Goal: Navigation & Orientation: Find specific page/section

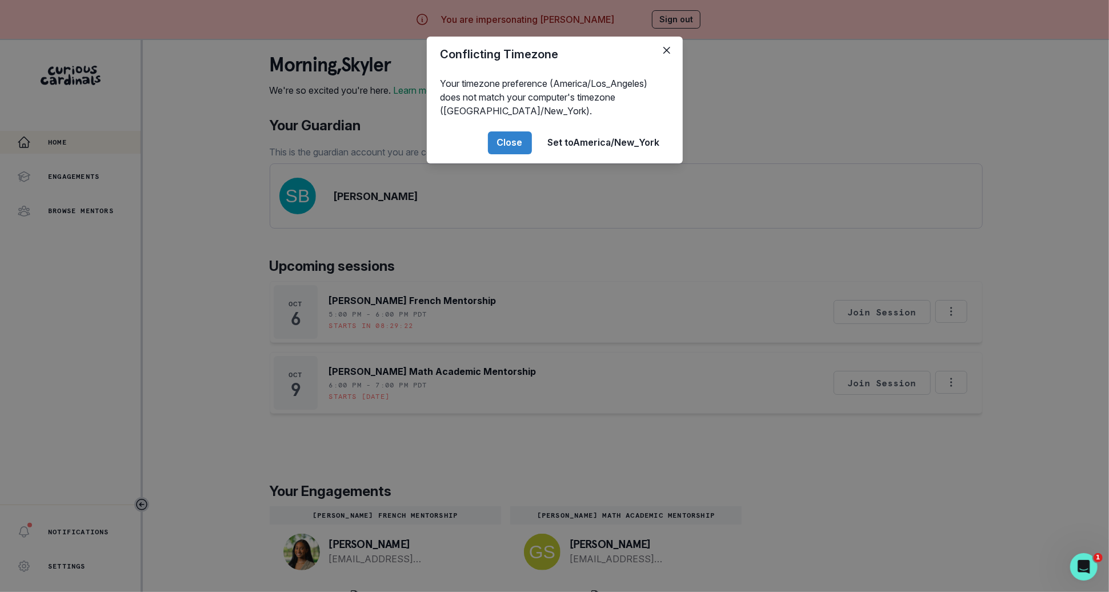
click at [272, 379] on div "Conflicting Timezone Your timezone preference (America/Los_Angeles) does not ma…" at bounding box center [554, 296] width 1109 height 592
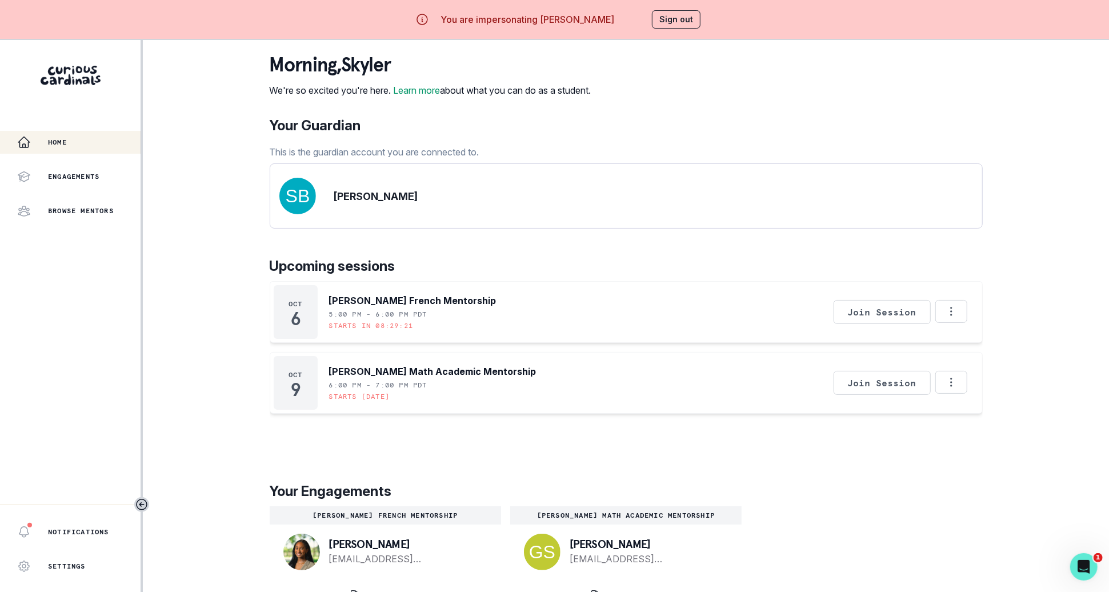
scroll to position [40, 0]
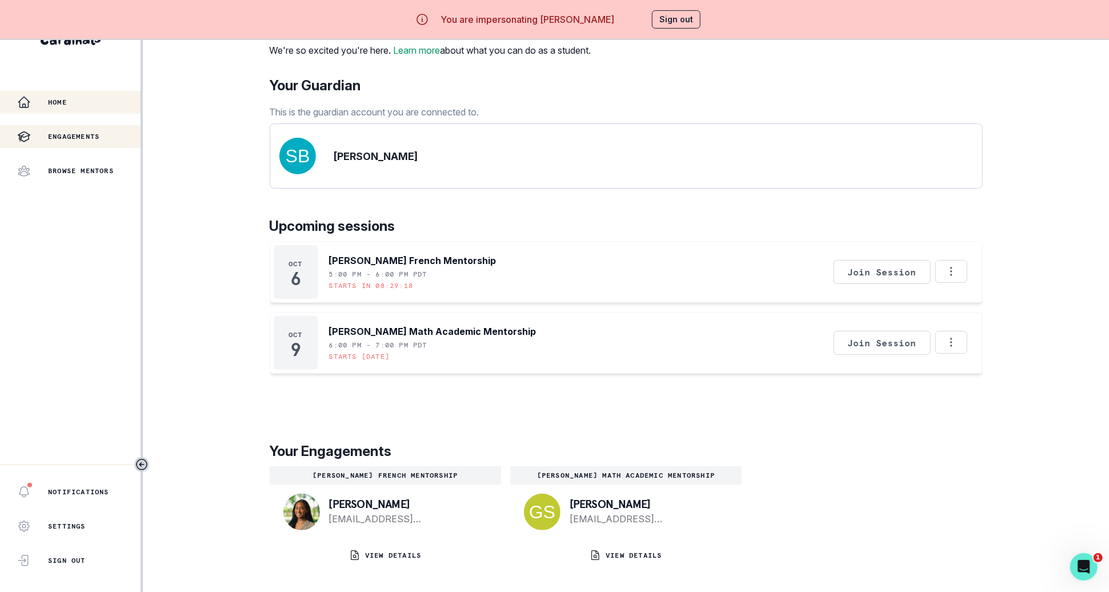
click at [59, 130] on div "Engagements" at bounding box center [78, 137] width 123 height 14
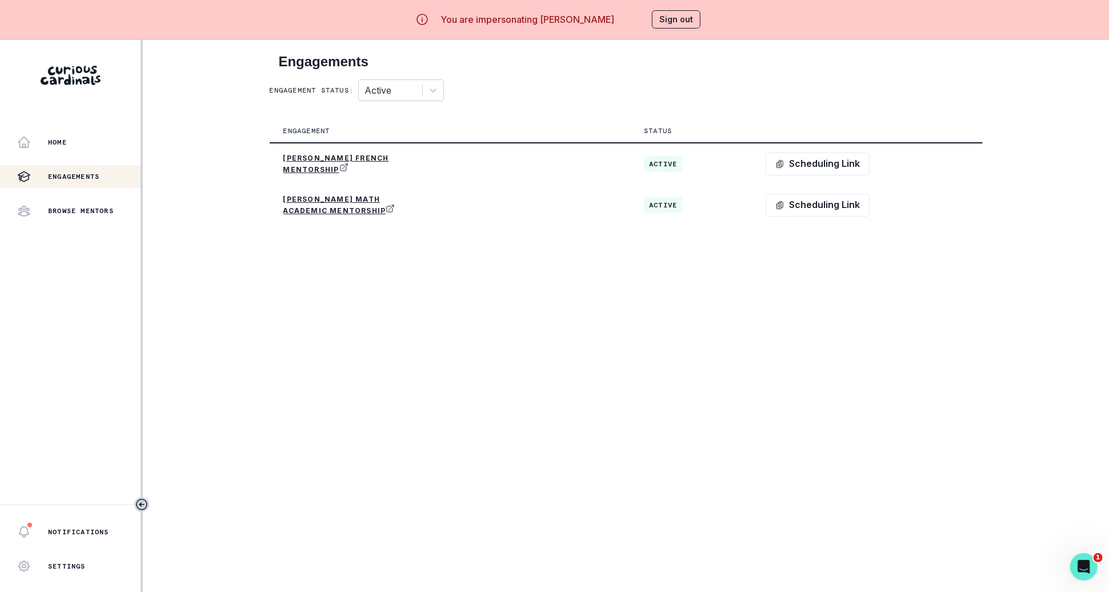
click at [67, 182] on div "Engagements" at bounding box center [78, 177] width 123 height 14
click at [69, 206] on p "Browse Mentors" at bounding box center [81, 210] width 66 height 9
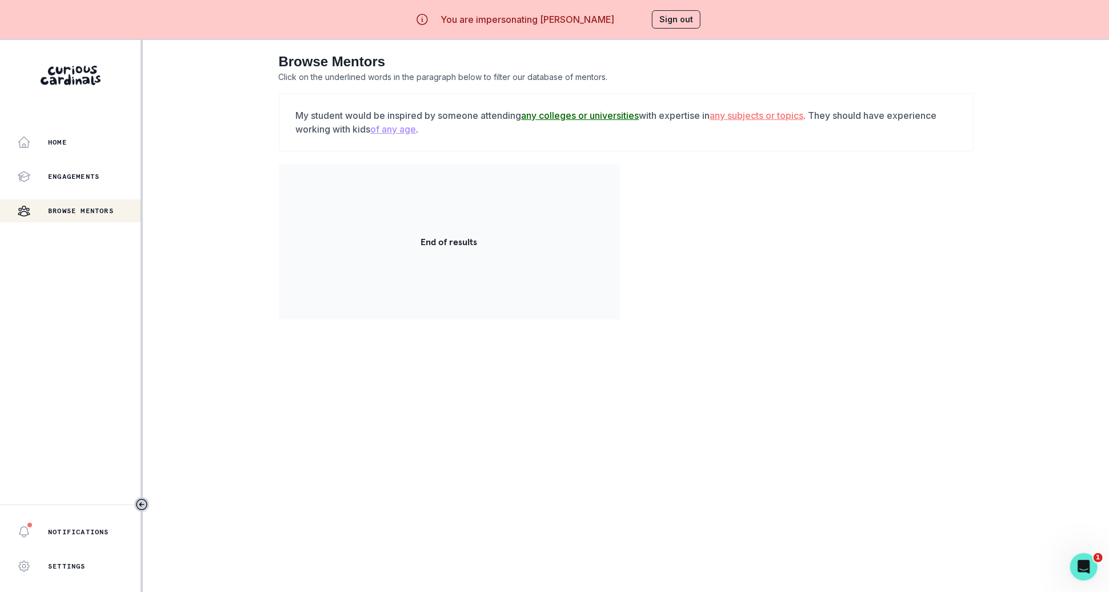
click at [85, 118] on aside "Home Engagements Browse Mentors Notifications Settings Sign Out" at bounding box center [71, 336] width 143 height 592
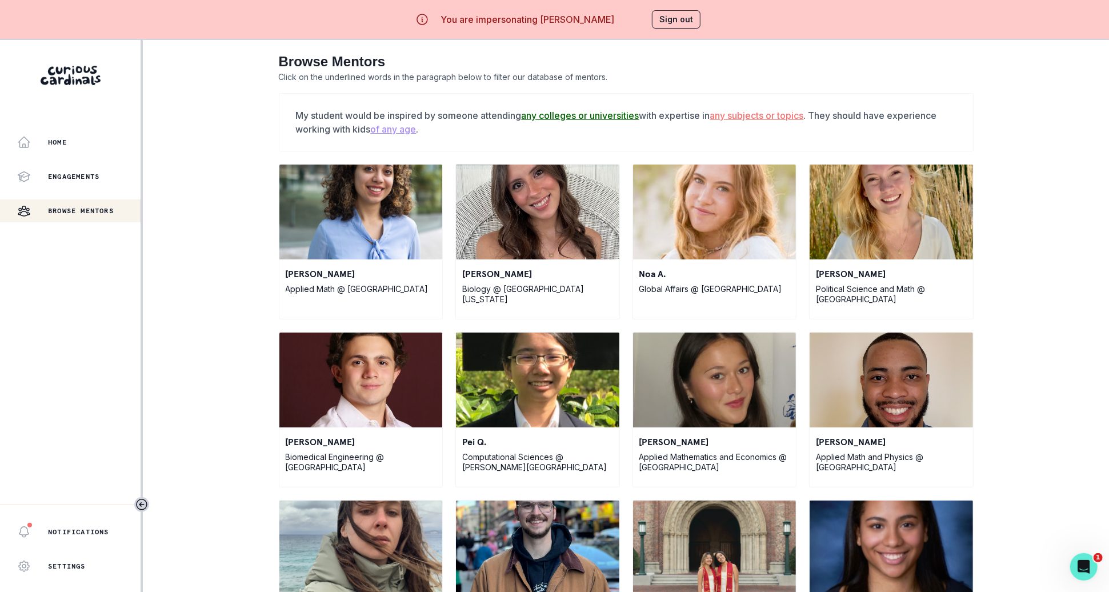
click at [83, 154] on div "Home Engagements Browse Mentors" at bounding box center [70, 176] width 141 height 91
click at [79, 140] on div "Home" at bounding box center [78, 142] width 123 height 14
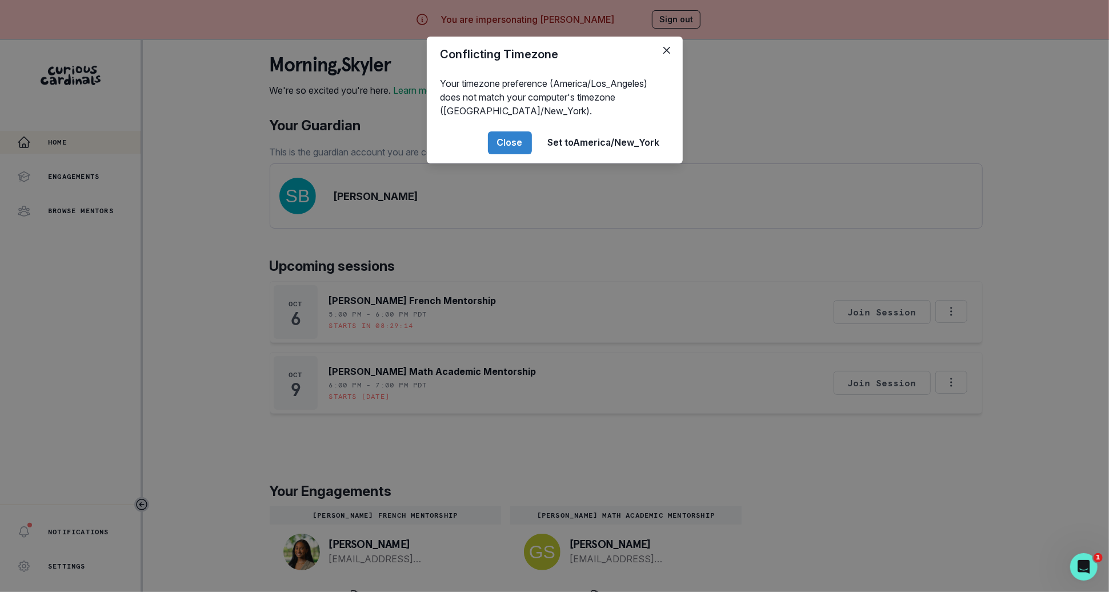
click at [234, 132] on div "Conflicting Timezone Your timezone preference (America/Los_Angeles) does not ma…" at bounding box center [554, 296] width 1109 height 592
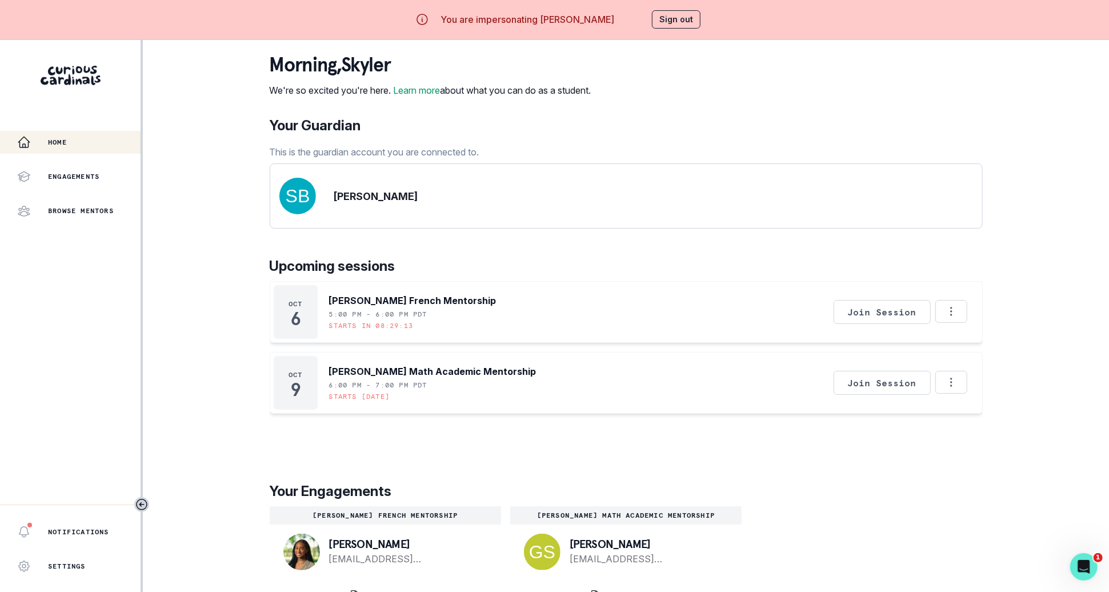
click at [677, 20] on button "Sign out" at bounding box center [676, 19] width 49 height 18
